Goal: Transaction & Acquisition: Purchase product/service

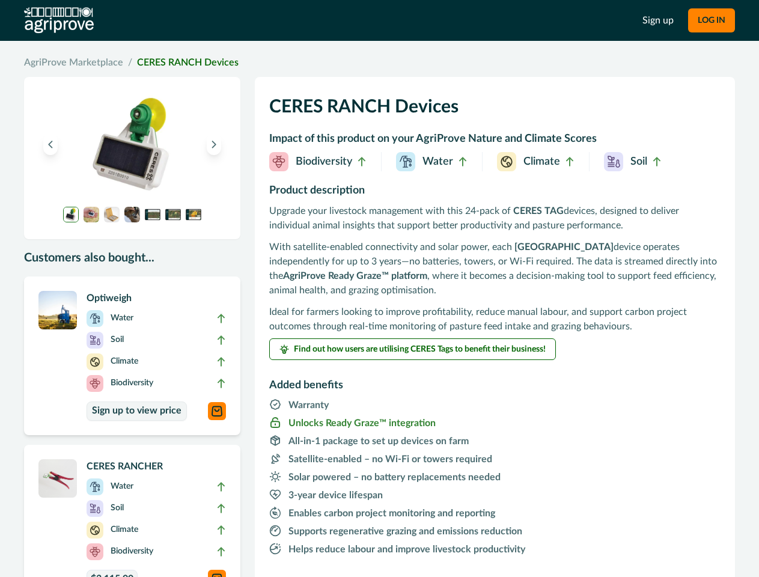
click at [379, 289] on p "With satellite-enabled connectivity and solar power, each CERES RANCH device op…" at bounding box center [494, 269] width 451 height 58
click at [711, 20] on button "LOG IN" at bounding box center [711, 20] width 47 height 24
click at [50, 144] on icon "Previous image" at bounding box center [50, 144] width 8 height 8
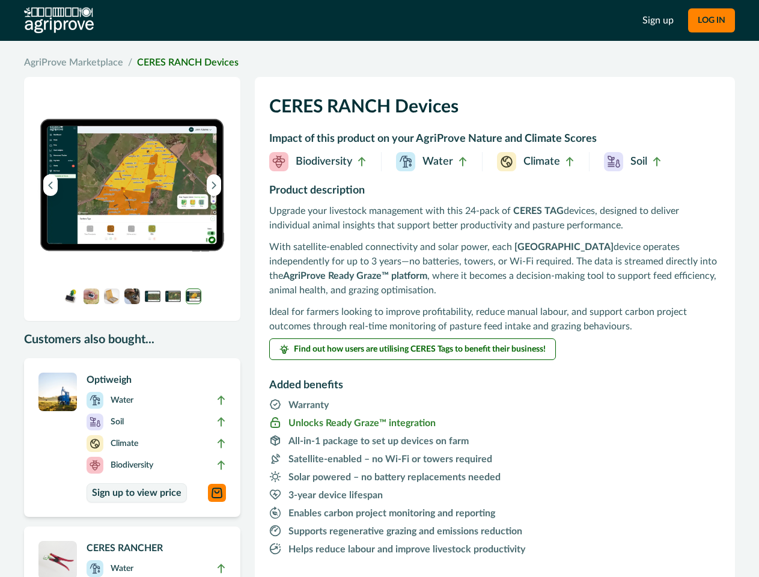
click at [214, 144] on img at bounding box center [132, 185] width 188 height 188
click at [71, 215] on img at bounding box center [132, 185] width 188 height 188
click at [91, 215] on img at bounding box center [132, 185] width 188 height 188
click at [112, 215] on img at bounding box center [132, 185] width 188 height 188
click at [132, 215] on img at bounding box center [132, 185] width 188 height 188
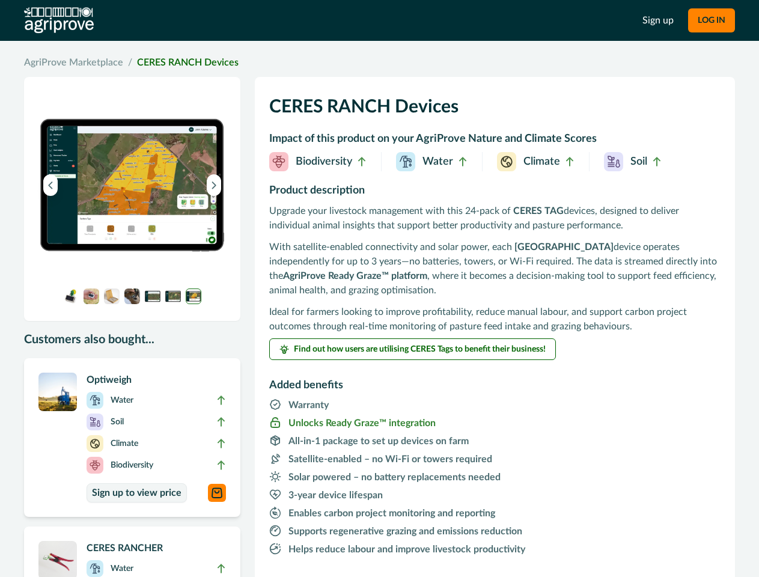
click at [153, 215] on img at bounding box center [132, 185] width 188 height 188
click at [173, 215] on img at bounding box center [132, 185] width 188 height 188
